Goal: Task Accomplishment & Management: Use online tool/utility

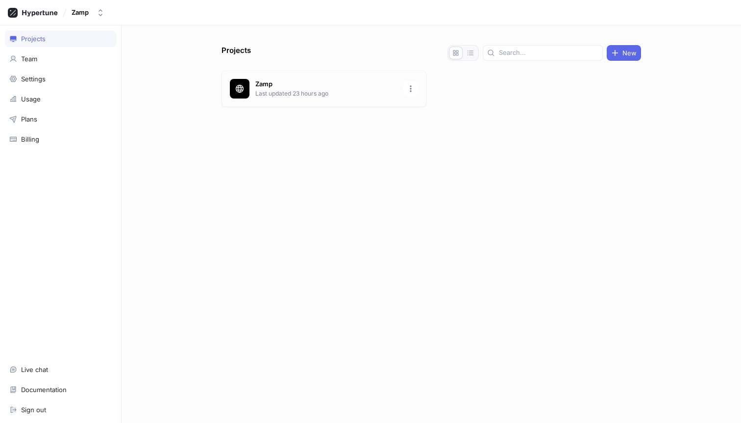
click at [347, 93] on p "Last updated 23 hours ago" at bounding box center [326, 93] width 142 height 9
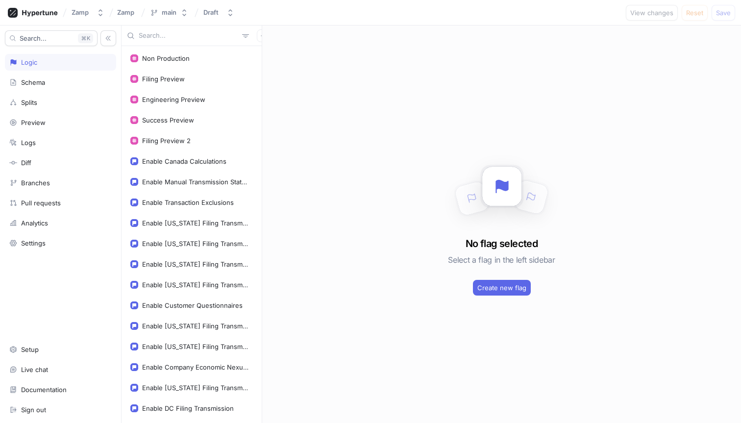
click at [199, 37] on input "text" at bounding box center [188, 36] width 99 height 10
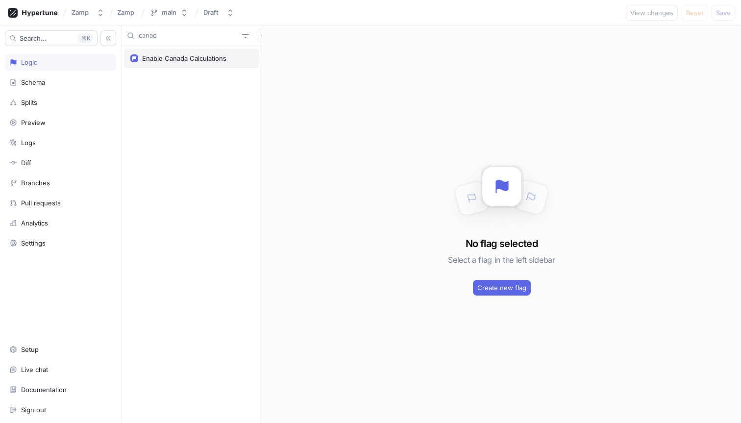
type input "canad"
click at [210, 56] on div "Enable Canada Calculations" at bounding box center [184, 58] width 84 height 8
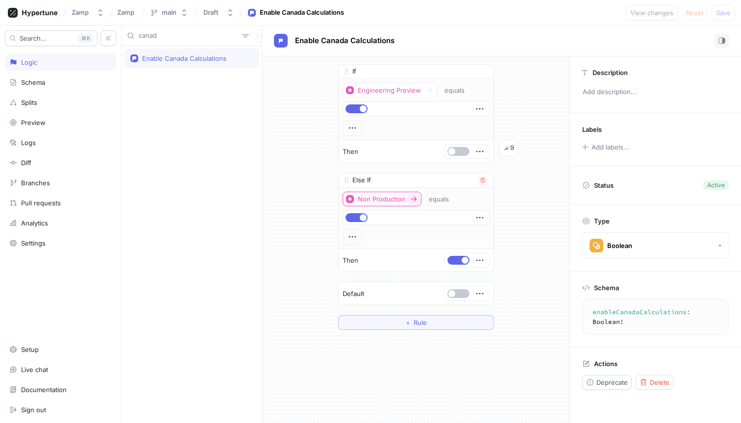
click at [403, 196] on div "Non Production" at bounding box center [382, 199] width 48 height 8
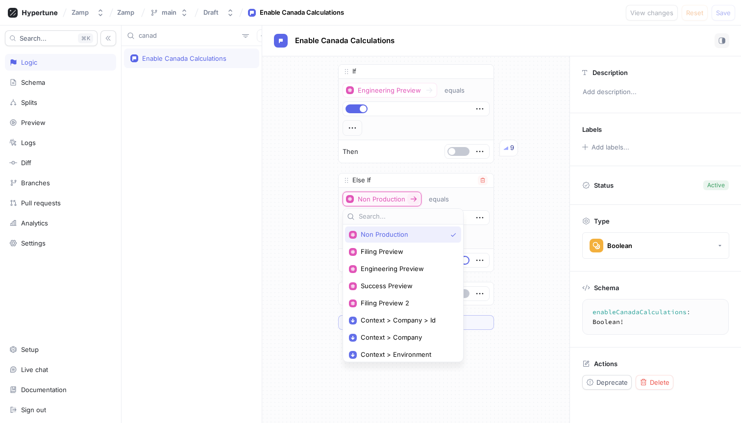
click at [403, 196] on div "Non Production" at bounding box center [382, 199] width 48 height 8
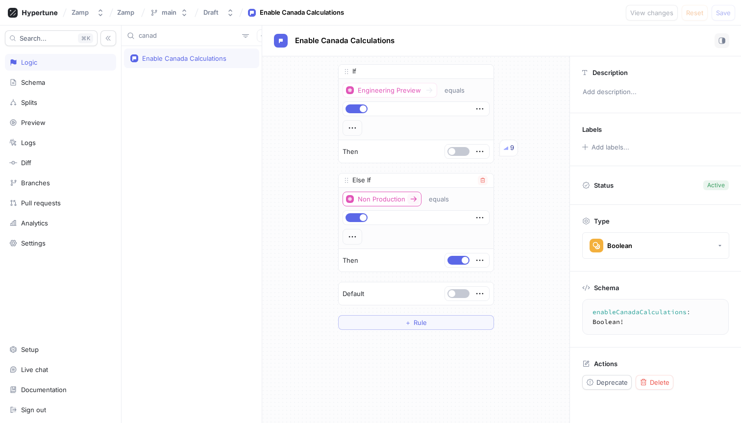
click at [415, 198] on icon at bounding box center [413, 199] width 6 height 5
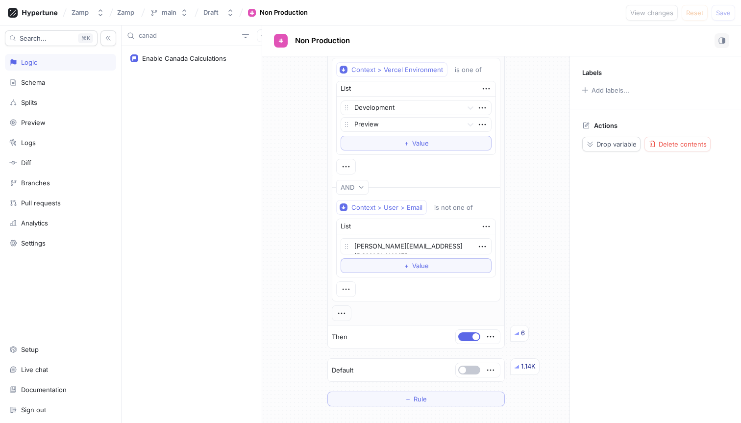
scroll to position [26, 0]
click at [370, 246] on textarea "[PERSON_NAME][EMAIL_ADDRESS][DOMAIN_NAME]" at bounding box center [416, 245] width 151 height 16
type textarea "x"
type textarea "[EMAIL_ADDRESS][DOMAIN_NAME]"
click at [528, 244] on div "If Context > Vercel Environment is one of List Development Preview To pick up a…" at bounding box center [415, 221] width 307 height 383
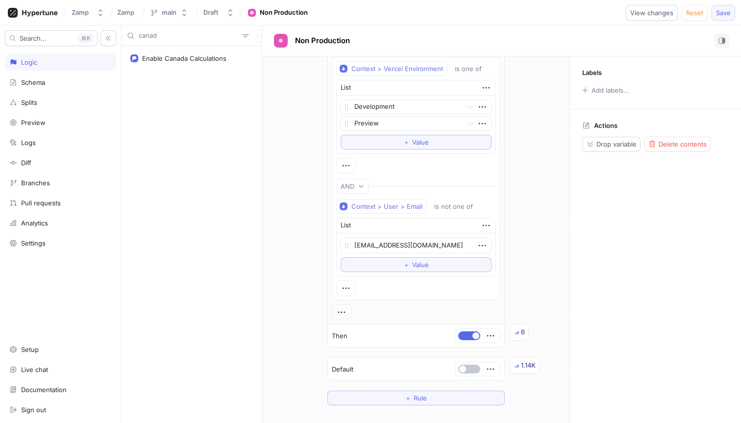
click at [726, 7] on button "Save" at bounding box center [724, 13] width 24 height 16
click at [480, 246] on icon "button" at bounding box center [481, 245] width 7 height 1
type textarea "x"
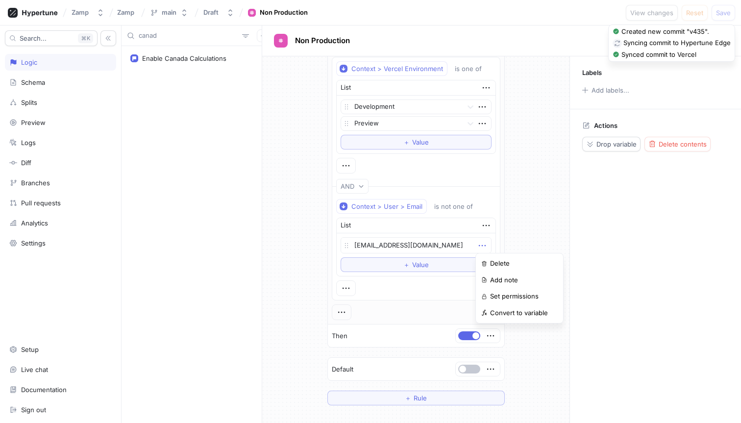
click at [542, 192] on div "If Context > Vercel Environment is one of List Development Preview To pick up a…" at bounding box center [415, 221] width 307 height 383
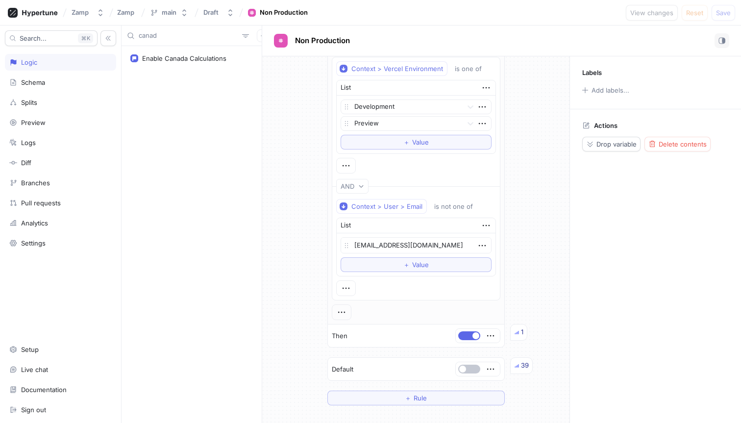
click at [533, 240] on div "If Context > Vercel Environment is one of List Development Preview To pick up a…" at bounding box center [415, 221] width 307 height 383
click at [530, 238] on div "If Context > Vercel Environment is one of List Development Preview To pick up a…" at bounding box center [415, 221] width 307 height 383
click at [150, 65] on div "Enable Canada Calculations" at bounding box center [191, 59] width 135 height 20
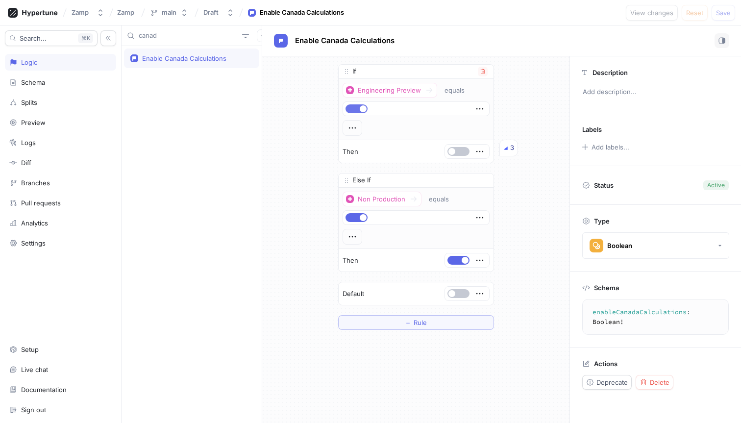
click at [365, 109] on span "button" at bounding box center [363, 108] width 7 height 7
click at [361, 110] on button "button" at bounding box center [356, 108] width 22 height 9
click at [395, 86] on div "Engineering Preview" at bounding box center [389, 90] width 63 height 8
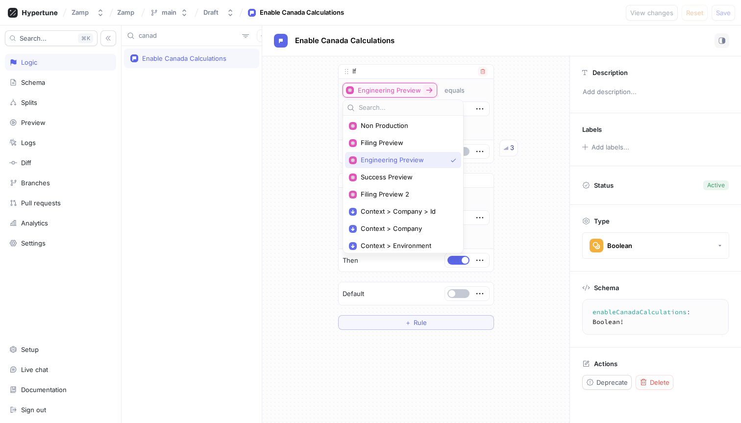
click at [416, 88] on div "Engineering Preview" at bounding box center [389, 90] width 63 height 8
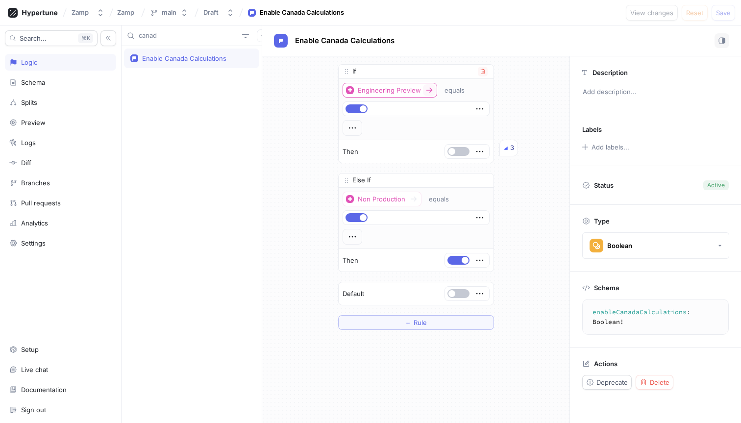
click at [427, 89] on icon at bounding box center [429, 90] width 8 height 8
type textarea "x"
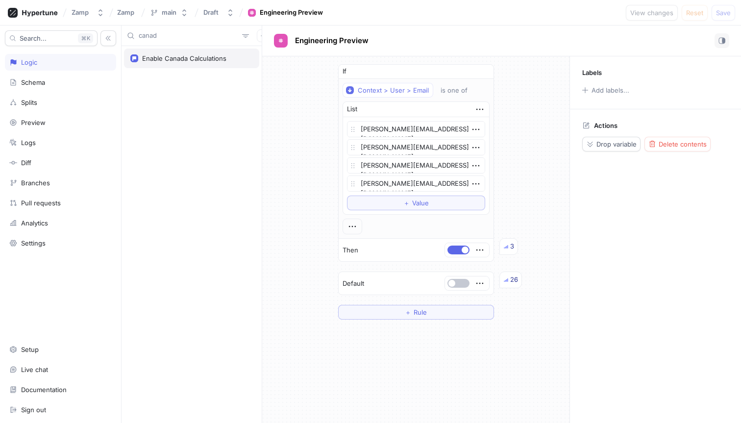
click at [235, 66] on div "Enable Canada Calculations" at bounding box center [191, 59] width 135 height 20
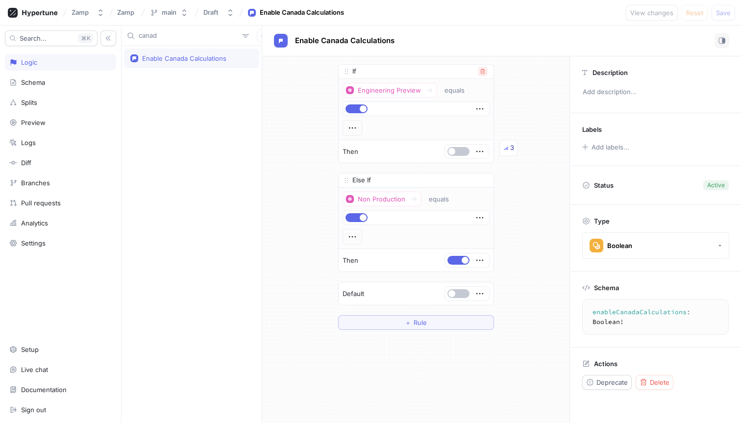
click at [482, 74] on icon "button" at bounding box center [482, 71] width 4 height 5
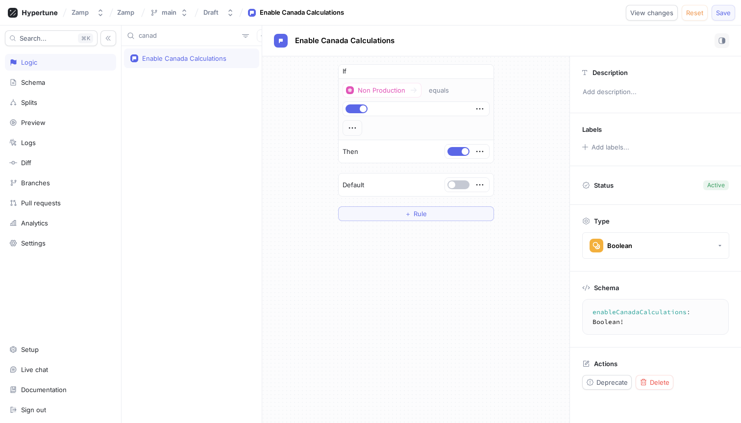
click at [727, 16] on span "Save" at bounding box center [723, 13] width 15 height 6
click at [522, 102] on div "If Non Production equals Then 1 Default ＋ Rule" at bounding box center [415, 142] width 307 height 173
click at [508, 148] on img at bounding box center [506, 148] width 4 height 4
click at [462, 149] on span "button" at bounding box center [465, 151] width 7 height 7
click at [470, 151] on div at bounding box center [466, 151] width 38 height 6
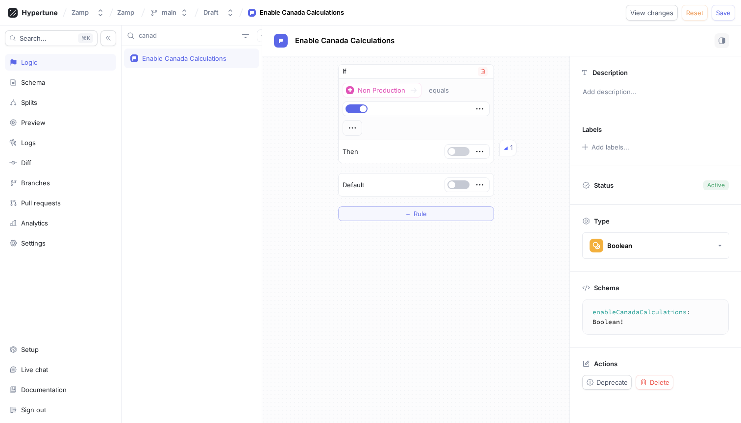
click at [469, 151] on button "button" at bounding box center [458, 151] width 22 height 9
